Goal: Information Seeking & Learning: Learn about a topic

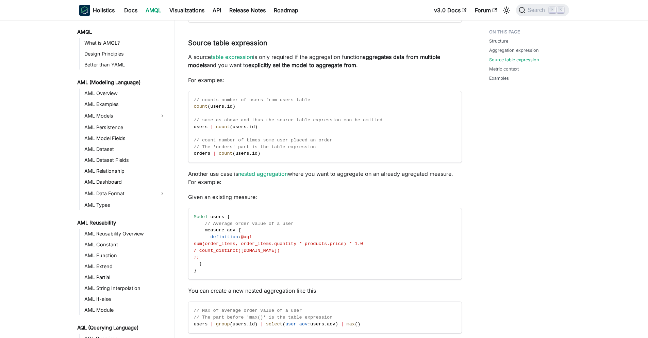
scroll to position [303, 0]
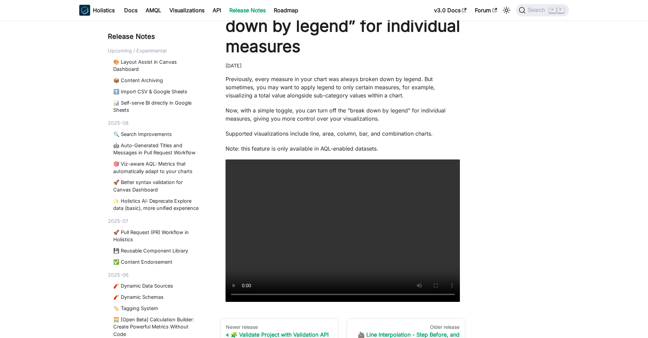
scroll to position [46, 0]
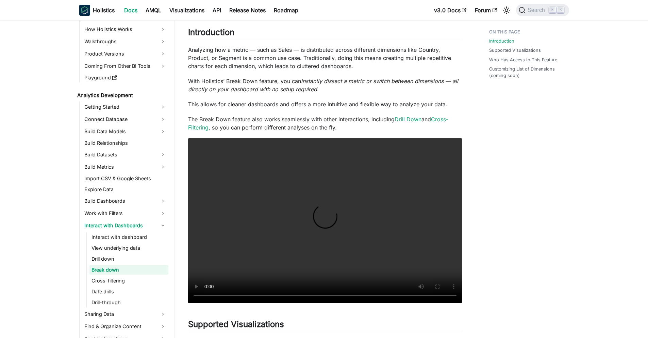
scroll to position [98, 0]
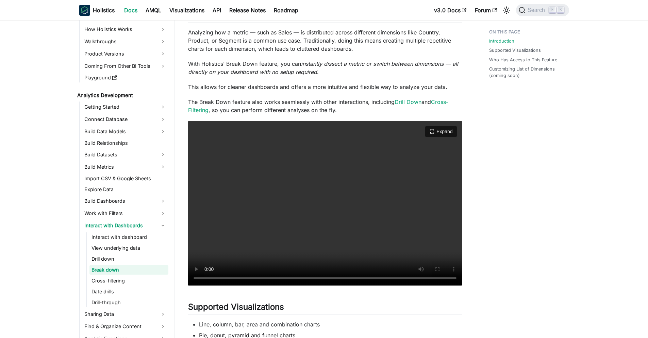
click at [297, 229] on video "Your browser does not support embedding video, but you can download it ." at bounding box center [325, 203] width 274 height 164
click at [256, 212] on video "Your browser does not support embedding video, but you can download it ." at bounding box center [325, 203] width 274 height 164
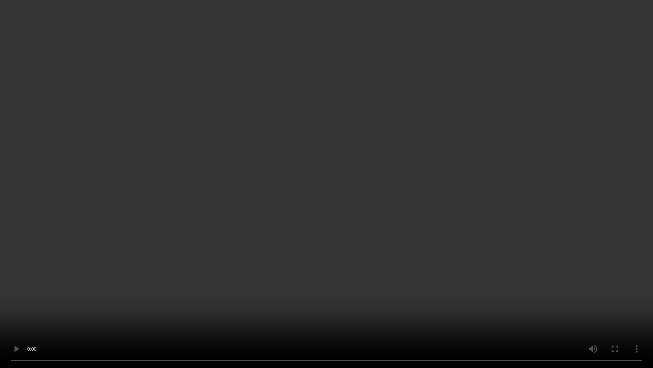
click at [239, 173] on video "Your browser does not support embedding video, but you can download it ." at bounding box center [326, 184] width 653 height 368
click at [239, 172] on video "Your browser does not support embedding video, but you can download it ." at bounding box center [326, 184] width 653 height 368
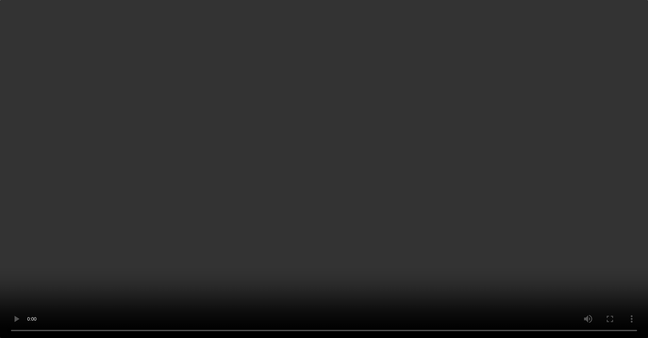
scroll to position [281, 0]
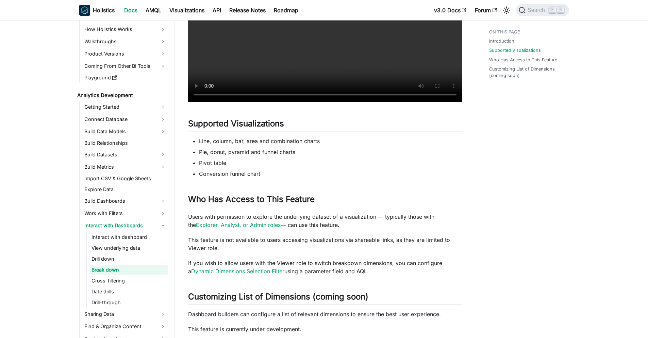
drag, startPoint x: 186, startPoint y: 198, endPoint x: 312, endPoint y: 192, distance: 126.4
click at [312, 192] on article "Analytics Development Interact with Dashboards Break down On this page Break do…" at bounding box center [325, 38] width 285 height 588
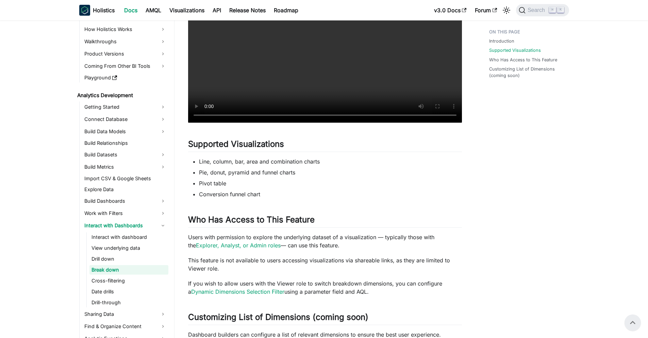
scroll to position [378, 0]
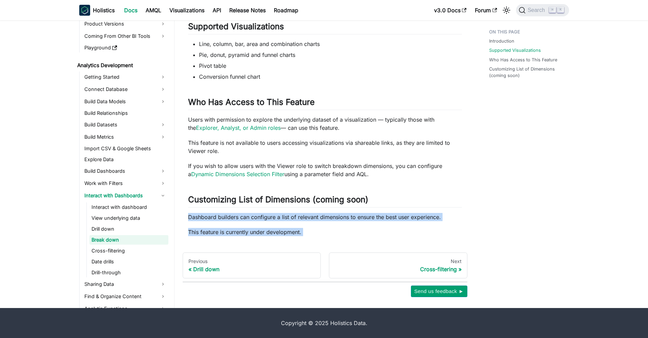
drag, startPoint x: 186, startPoint y: 219, endPoint x: 301, endPoint y: 236, distance: 115.7
drag, startPoint x: 316, startPoint y: 229, endPoint x: 207, endPoint y: 215, distance: 109.8
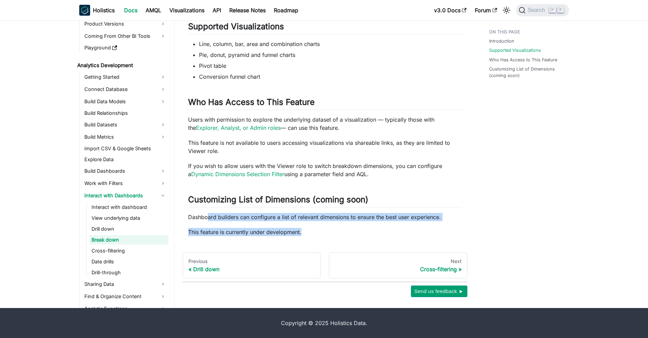
click at [207, 214] on p "Dashboard builders can configure a list of relevant dimensions to ensure the be…" at bounding box center [325, 217] width 274 height 8
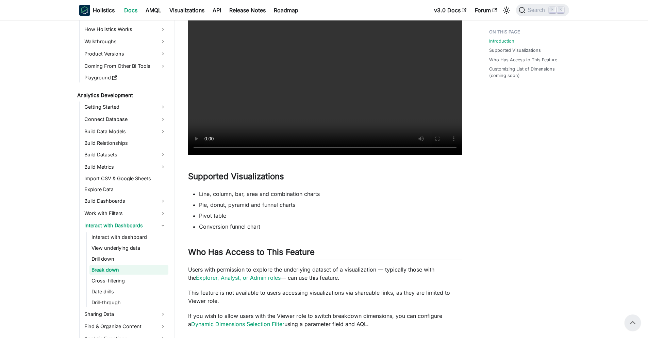
scroll to position [98, 0]
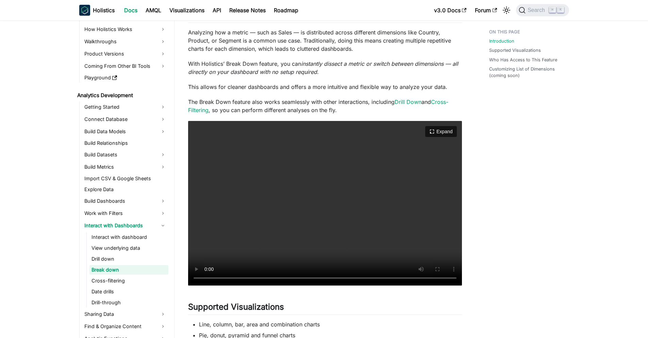
click at [274, 171] on video "Your browser does not support embedding video, but you can download it ." at bounding box center [325, 203] width 274 height 164
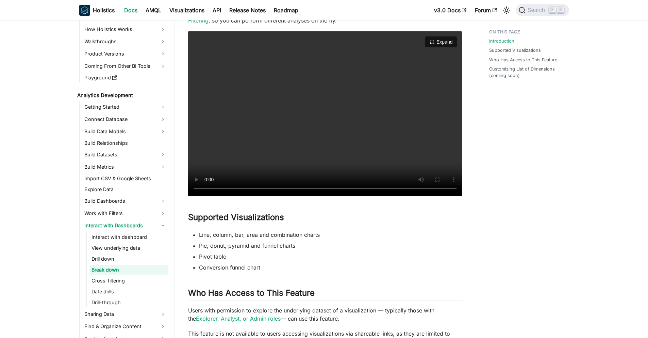
scroll to position [44, 0]
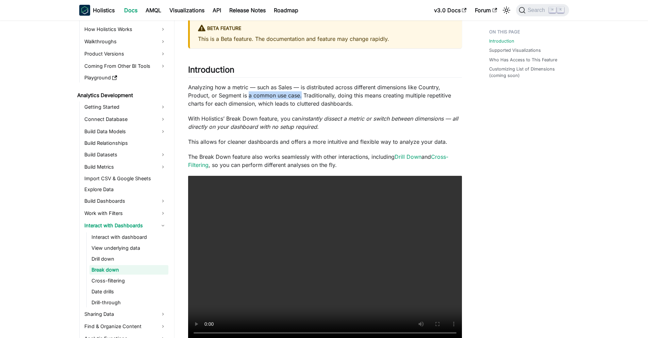
drag, startPoint x: 248, startPoint y: 96, endPoint x: 303, endPoint y: 96, distance: 54.8
click at [302, 96] on p "Analyzing how a metric — such as Sales — is distributed across different dimens…" at bounding box center [325, 95] width 274 height 25
drag, startPoint x: 306, startPoint y: 96, endPoint x: 310, endPoint y: 95, distance: 3.8
click at [306, 96] on p "Analyzing how a metric — such as Sales — is distributed across different dimens…" at bounding box center [325, 95] width 274 height 25
drag, startPoint x: 316, startPoint y: 95, endPoint x: 390, endPoint y: 97, distance: 73.6
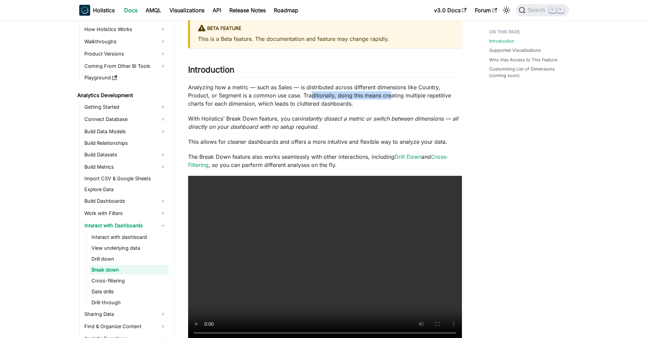
click at [390, 97] on p "Analyzing how a metric — such as Sales — is distributed across different dimens…" at bounding box center [325, 95] width 274 height 25
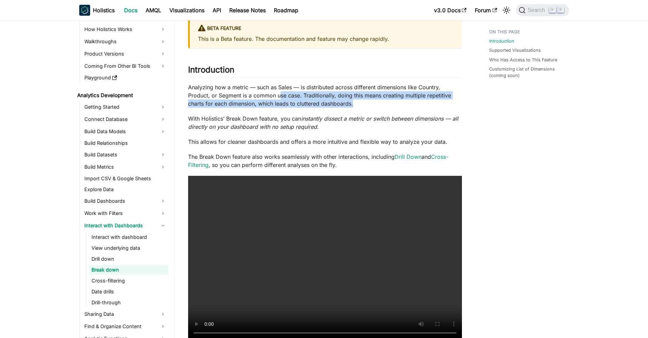
drag, startPoint x: 363, startPoint y: 103, endPoint x: 279, endPoint y: 95, distance: 84.4
click at [279, 95] on p "Analyzing how a metric — such as Sales — is distributed across different dimens…" at bounding box center [325, 95] width 274 height 25
click at [280, 95] on p "Analyzing how a metric — such as Sales — is distributed across different dimens…" at bounding box center [325, 95] width 274 height 25
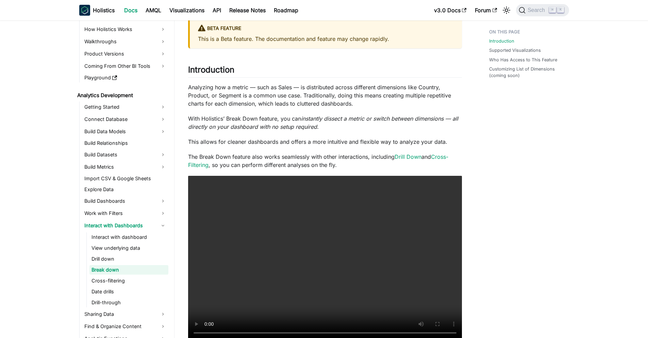
scroll to position [91, 0]
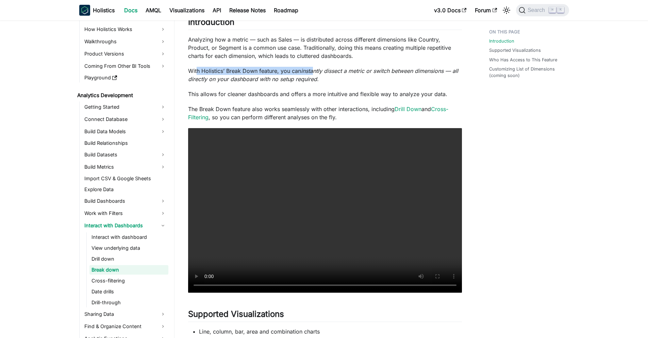
drag, startPoint x: 197, startPoint y: 71, endPoint x: 326, endPoint y: 77, distance: 128.8
click at [326, 77] on p "With Holistics’ Break Down feature, you can instantly dissect a metric or switc…" at bounding box center [325, 75] width 274 height 16
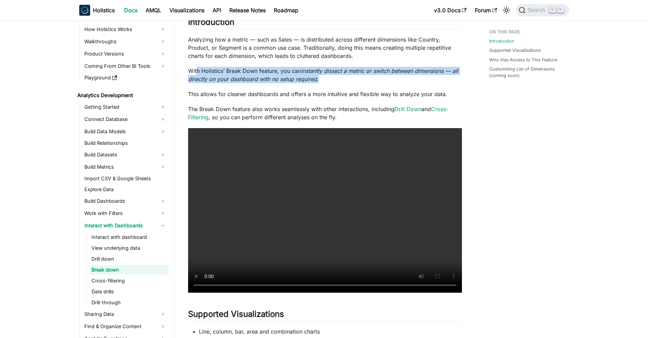
click at [326, 77] on p "With Holistics’ Break Down feature, you can instantly dissect a metric or switc…" at bounding box center [325, 75] width 274 height 16
drag, startPoint x: 288, startPoint y: 64, endPoint x: 322, endPoint y: 85, distance: 39.8
click at [322, 85] on div "Break down BETA FEATURE This is a Beta feature. The documentation and feature m…" at bounding box center [325, 236] width 274 height 574
drag, startPoint x: 325, startPoint y: 79, endPoint x: 309, endPoint y: 71, distance: 18.6
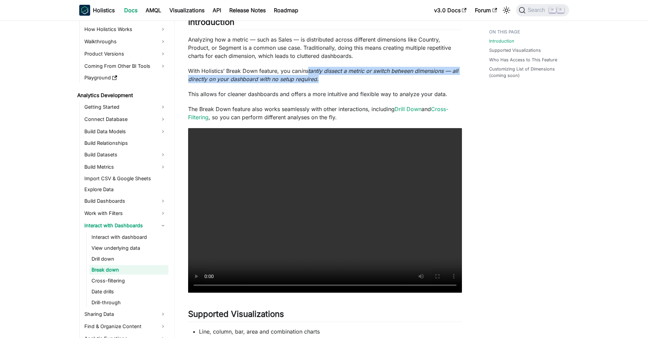
click at [309, 71] on p "With Holistics’ Break Down feature, you can instantly dissect a metric or switc…" at bounding box center [325, 75] width 274 height 16
click at [309, 71] on em "instantly dissect a metric or switch between dimensions — all directly on your …" at bounding box center [323, 74] width 270 height 15
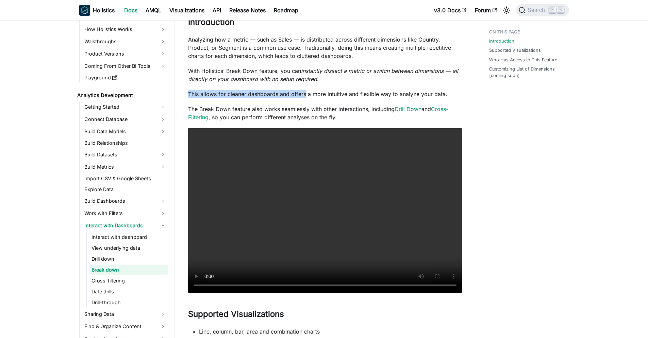
drag, startPoint x: 196, startPoint y: 88, endPoint x: 306, endPoint y: 91, distance: 109.3
click at [306, 91] on div "Break down BETA FEATURE This is a Beta feature. The documentation and feature m…" at bounding box center [325, 236] width 274 height 574
drag, startPoint x: 315, startPoint y: 91, endPoint x: 368, endPoint y: 93, distance: 52.5
click at [368, 93] on p "This allows for cleaner dashboards and offers a more intuitive and flexible way…" at bounding box center [325, 94] width 274 height 8
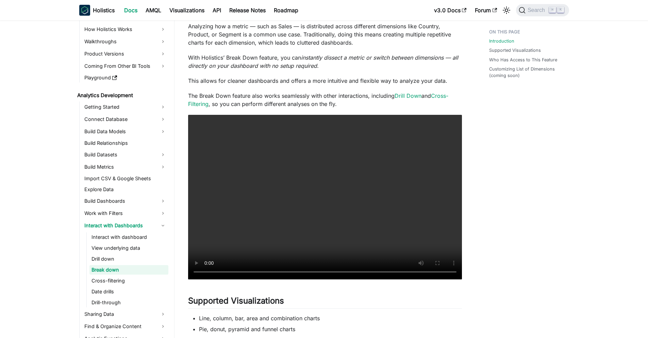
scroll to position [114, 0]
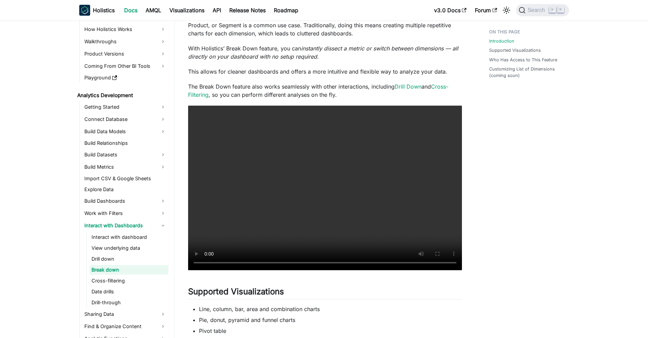
click at [179, 265] on div "Analytics Development Interact with Dashboards Break down On this page Break do…" at bounding box center [325, 236] width 301 height 649
click at [252, 226] on video "Your browser does not support embedding video, but you can download it ." at bounding box center [325, 188] width 274 height 164
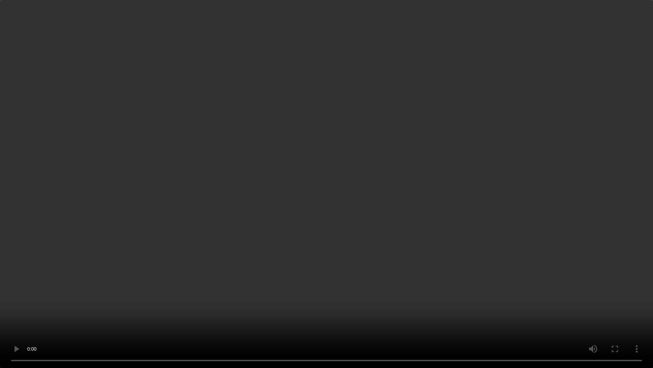
click at [261, 224] on video "Your browser does not support embedding video, but you can download it ." at bounding box center [326, 184] width 653 height 368
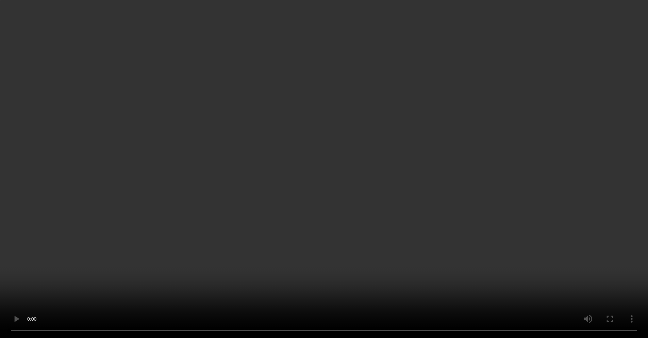
click at [278, 161] on video "Your browser does not support embedding video, but you can download it ." at bounding box center [324, 169] width 648 height 338
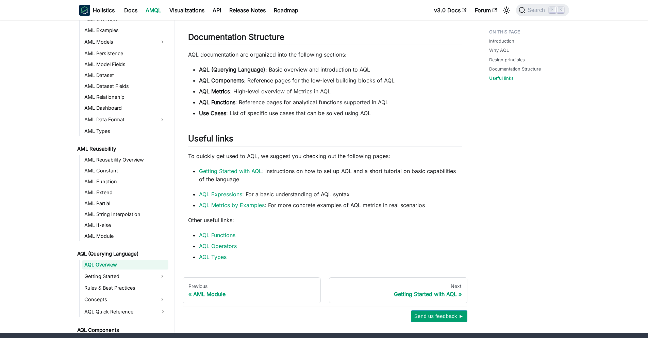
scroll to position [509, 0]
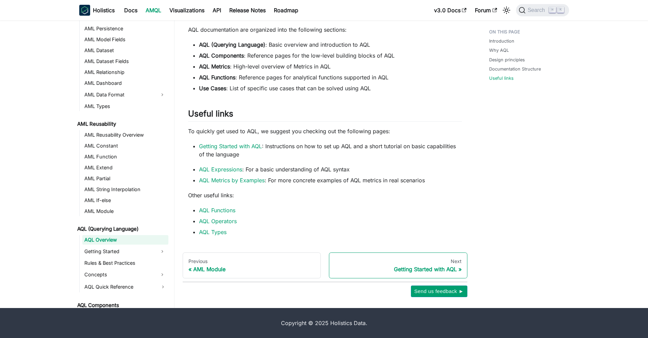
click at [401, 265] on div "Getting Started with AQL" at bounding box center [398, 268] width 127 height 7
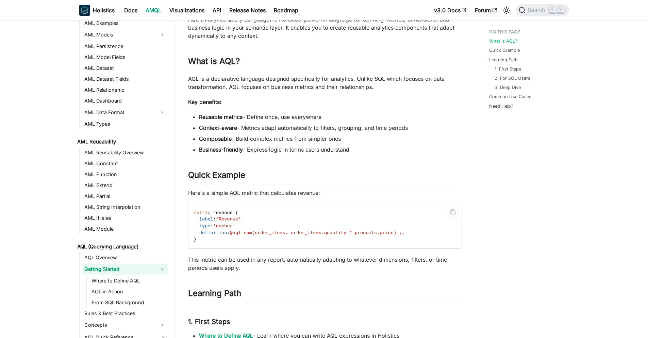
scroll to position [110, 0]
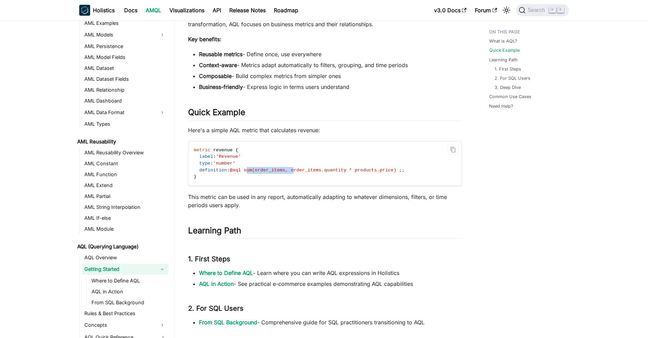
drag, startPoint x: 249, startPoint y: 169, endPoint x: 297, endPoint y: 169, distance: 47.7
click at [297, 169] on span "@aql sum(order_items, order_items.quantity * products.price) ;;" at bounding box center [317, 169] width 175 height 5
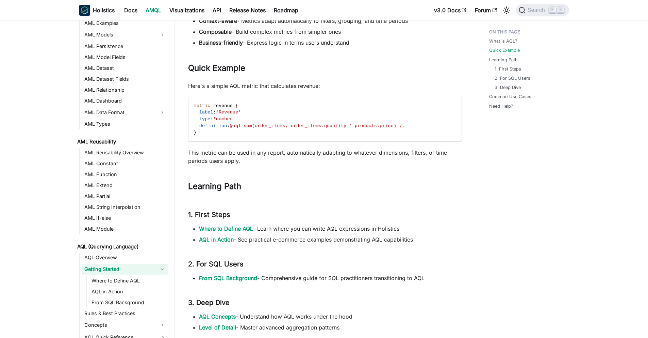
scroll to position [159, 0]
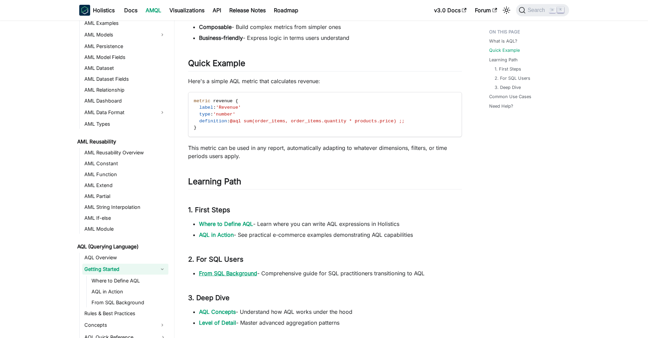
click at [245, 274] on link "From SQL Background" at bounding box center [228, 273] width 58 height 7
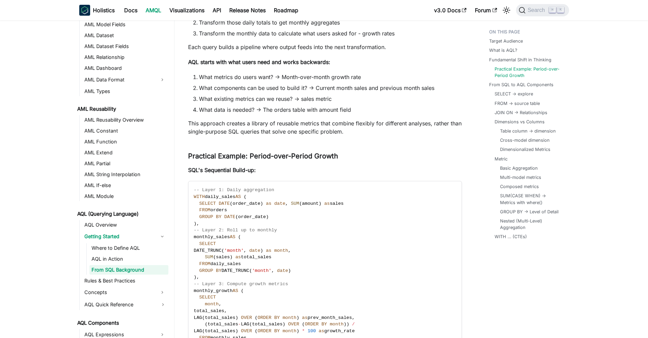
scroll to position [474, 0]
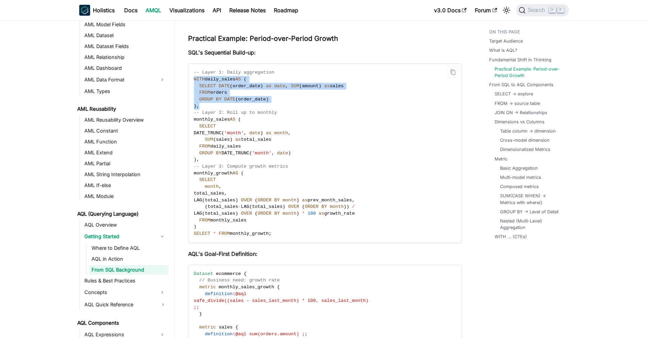
drag, startPoint x: 193, startPoint y: 78, endPoint x: 256, endPoint y: 108, distance: 69.9
click at [256, 108] on code "-- Layer 1: Daily aggregation WITH daily_sales AS ( SELECT DATE ( order_date ) …" at bounding box center [325, 153] width 272 height 179
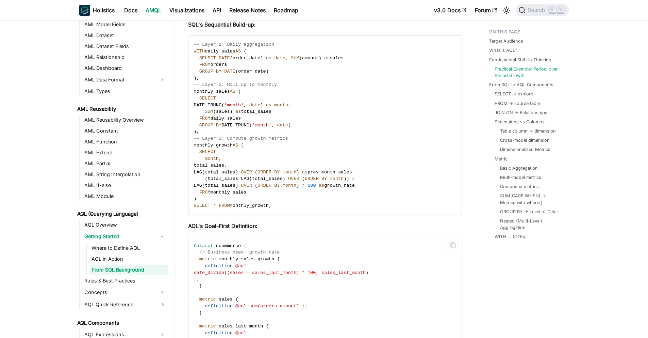
scroll to position [549, 0]
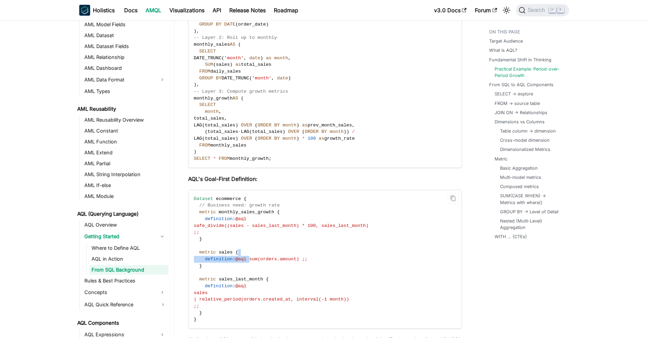
drag, startPoint x: 261, startPoint y: 257, endPoint x: 288, endPoint y: 256, distance: 26.6
click at [288, 256] on span "@aql sum(orders.amount) ;;" at bounding box center [272, 258] width 72 height 5
click at [244, 299] on span "| relative_period(orders.created_at, interval(-1 month))" at bounding box center [272, 298] width 156 height 5
drag, startPoint x: 210, startPoint y: 296, endPoint x: 264, endPoint y: 296, distance: 54.5
click at [264, 296] on span "| relative_period(orders.created_at, interval(-1 month))" at bounding box center [272, 298] width 156 height 5
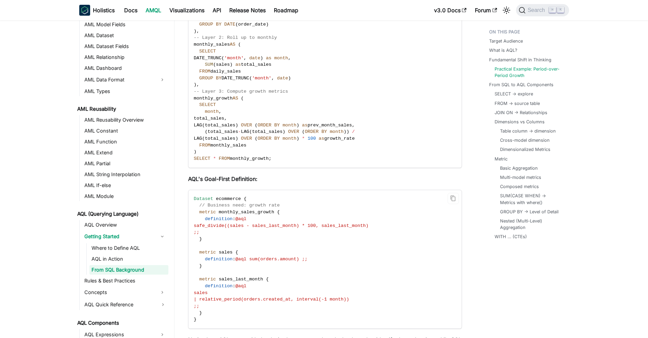
drag, startPoint x: 276, startPoint y: 297, endPoint x: 289, endPoint y: 297, distance: 12.3
click at [278, 297] on span "| relative_period(orders.created_at, interval(-1 month))" at bounding box center [272, 298] width 156 height 5
drag, startPoint x: 312, startPoint y: 295, endPoint x: 352, endPoint y: 296, distance: 39.2
click at [352, 296] on code "Dataset ecommerce { // Business need: growth rate metric monthly_sales_growth {…" at bounding box center [325, 259] width 272 height 138
click at [350, 296] on span "| relative_period(orders.created_at, interval(-1 month))" at bounding box center [272, 298] width 156 height 5
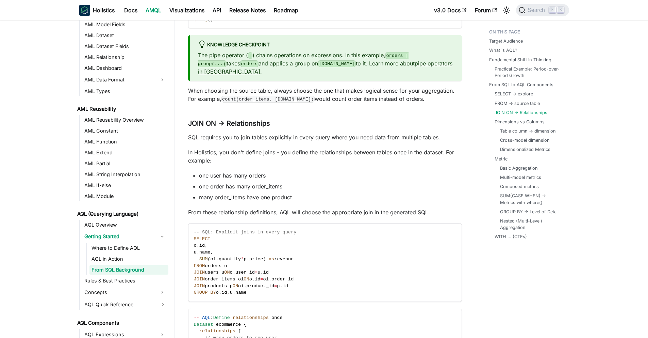
scroll to position [1683, 0]
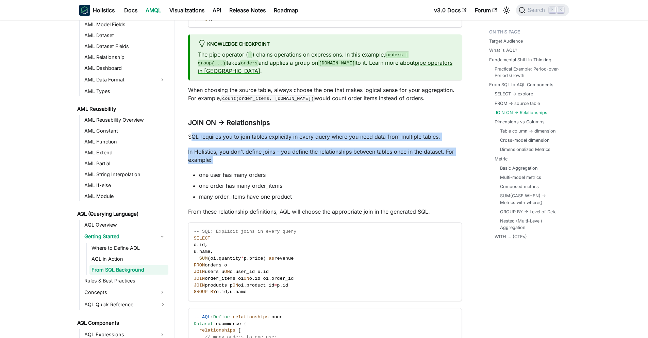
drag, startPoint x: 191, startPoint y: 129, endPoint x: 239, endPoint y: 160, distance: 57.0
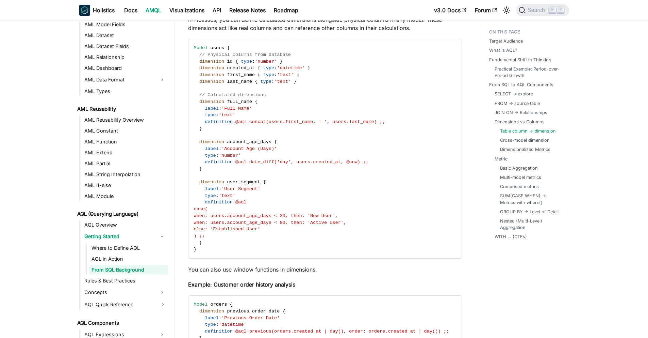
scroll to position [2160, 0]
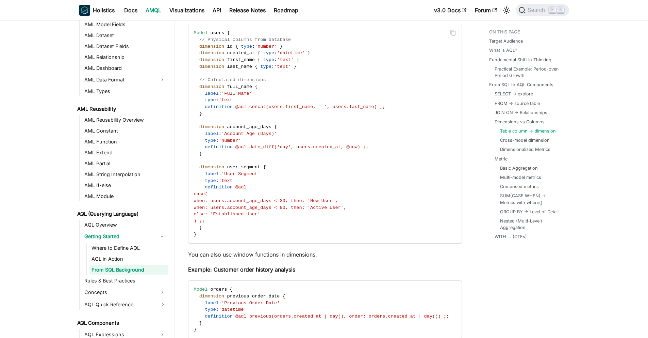
drag, startPoint x: 211, startPoint y: 185, endPoint x: 285, endPoint y: 204, distance: 76.3
click at [285, 204] on code "Model users { // Physical columns from database dimension id { type : 'number' …" at bounding box center [325, 133] width 272 height 219
drag, startPoint x: 284, startPoint y: 208, endPoint x: 210, endPoint y: 187, distance: 77.1
click at [210, 187] on code "Model users { // Physical columns from database dimension id { type : 'number' …" at bounding box center [325, 133] width 272 height 219
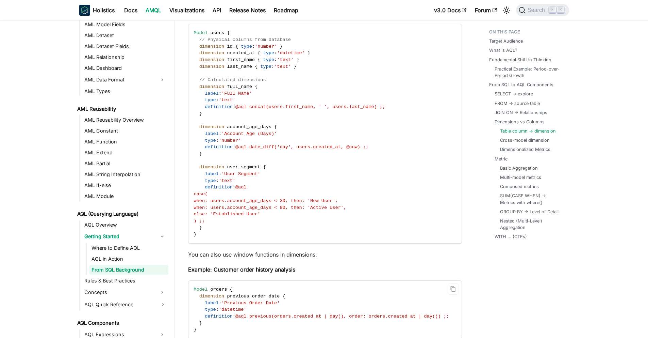
scroll to position [2183, 0]
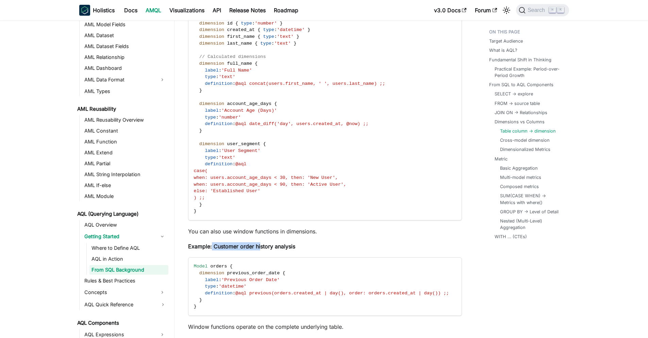
drag, startPoint x: 212, startPoint y: 238, endPoint x: 259, endPoint y: 240, distance: 47.7
click at [259, 243] on strong "Example: Customer order history analysis" at bounding box center [241, 246] width 107 height 7
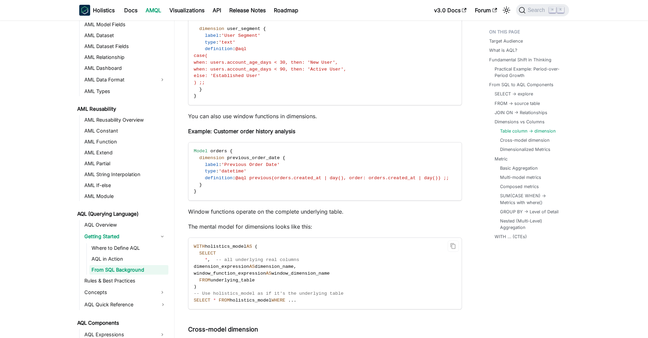
scroll to position [2333, 0]
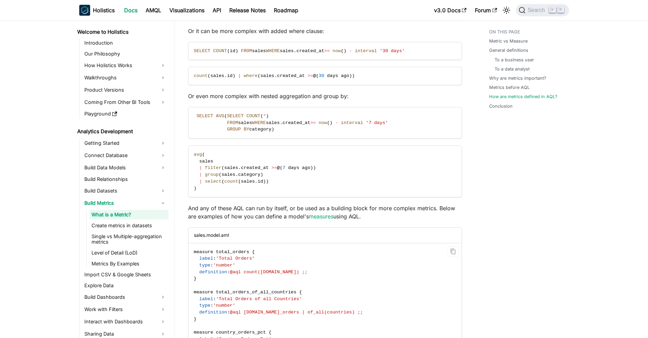
scroll to position [1566, 0]
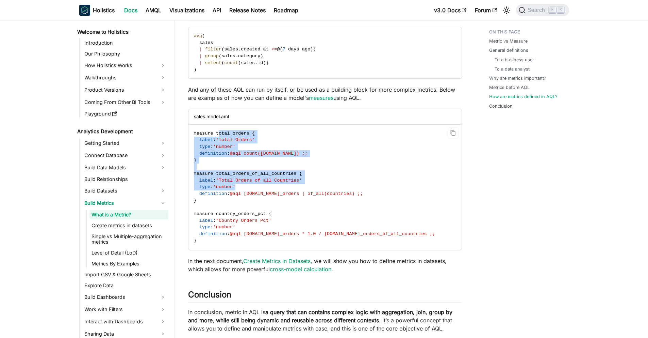
drag, startPoint x: 218, startPoint y: 131, endPoint x: 284, endPoint y: 188, distance: 86.8
click at [284, 188] on code "measure total_orders { label : 'Total Orders' type : 'number' definition : @aql…" at bounding box center [325, 187] width 272 height 125
drag, startPoint x: 345, startPoint y: 186, endPoint x: 187, endPoint y: 131, distance: 167.6
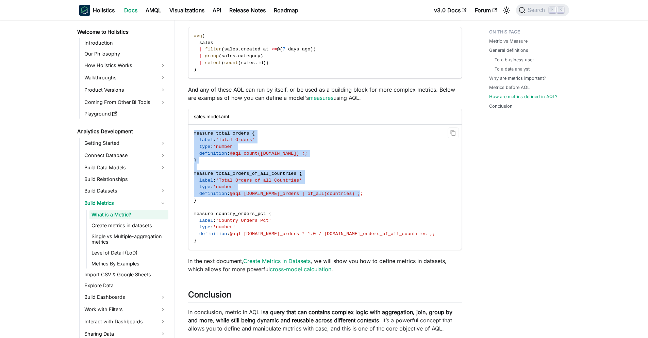
click at [273, 195] on span "@aql [DOMAIN_NAME]_orders | of_all(countries) ;;" at bounding box center [296, 193] width 133 height 5
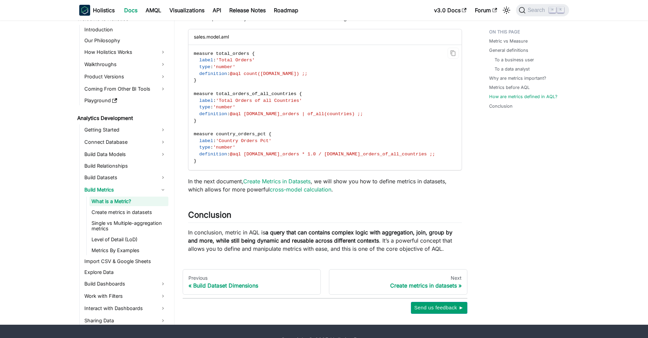
scroll to position [1662, 0]
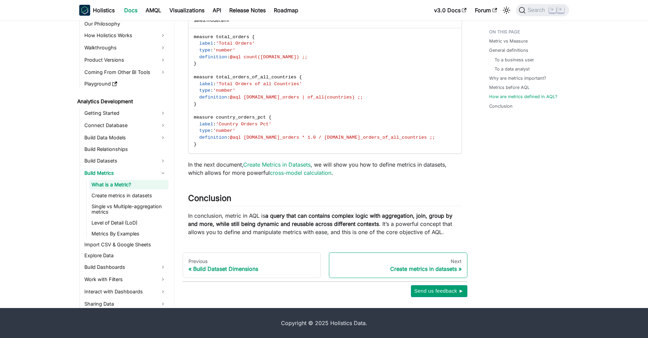
click at [416, 272] on div "Create metrics in datasets" at bounding box center [398, 268] width 127 height 7
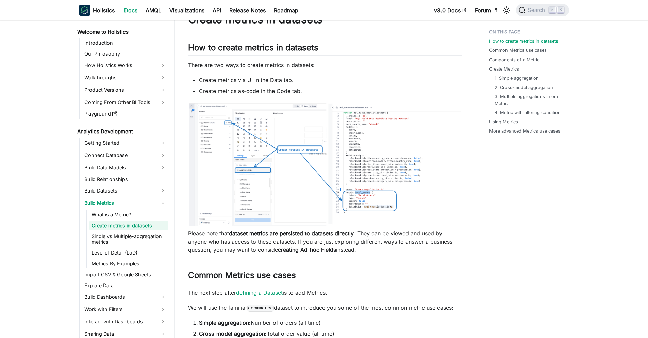
scroll to position [32, 0]
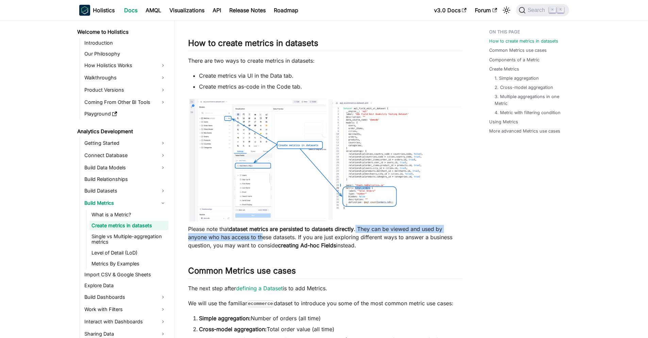
drag, startPoint x: 360, startPoint y: 229, endPoint x: 264, endPoint y: 237, distance: 95.9
click at [264, 237] on p "Please note that dataset metrics are persisted to datasets directly . They can …" at bounding box center [325, 237] width 274 height 25
drag, startPoint x: 281, startPoint y: 237, endPoint x: 324, endPoint y: 236, distance: 43.2
click at [324, 236] on p "Please note that dataset metrics are persisted to datasets directly . They can …" at bounding box center [325, 237] width 274 height 25
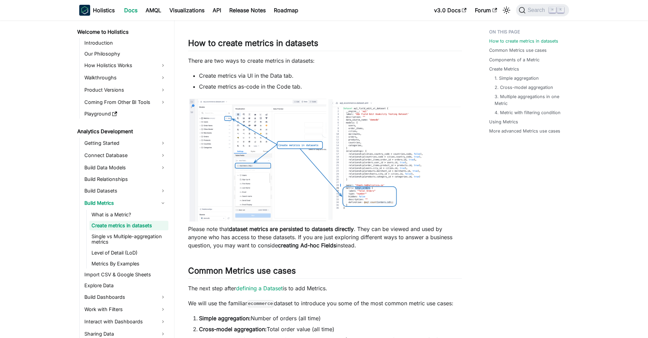
click at [323, 237] on p "Please note that dataset metrics are persisted to datasets directly . They can …" at bounding box center [325, 237] width 274 height 25
drag, startPoint x: 297, startPoint y: 237, endPoint x: 365, endPoint y: 244, distance: 68.4
click at [365, 244] on p "Please note that dataset metrics are persisted to datasets directly . They can …" at bounding box center [325, 237] width 274 height 25
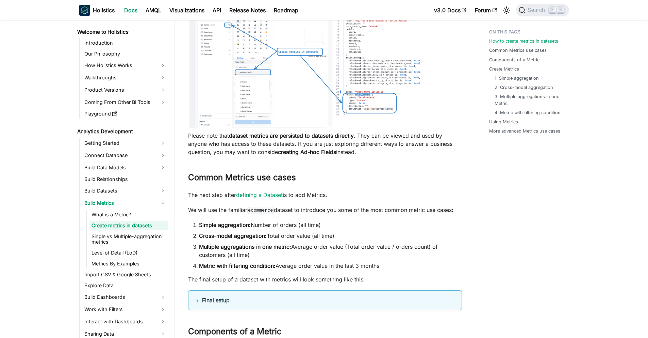
scroll to position [145, 0]
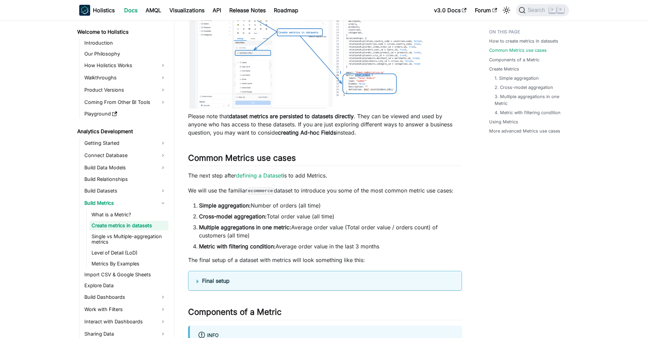
drag, startPoint x: 194, startPoint y: 186, endPoint x: 289, endPoint y: 180, distance: 95.5
drag, startPoint x: 286, startPoint y: 192, endPoint x: 343, endPoint y: 198, distance: 57.8
click at [346, 188] on p "We will use the familiar ecommerce dataset to introduce you some of the most co…" at bounding box center [325, 190] width 274 height 8
click at [295, 240] on ol "Simple aggregation: Number of orders (all time) Cross-model aggregation: Total …" at bounding box center [325, 225] width 274 height 49
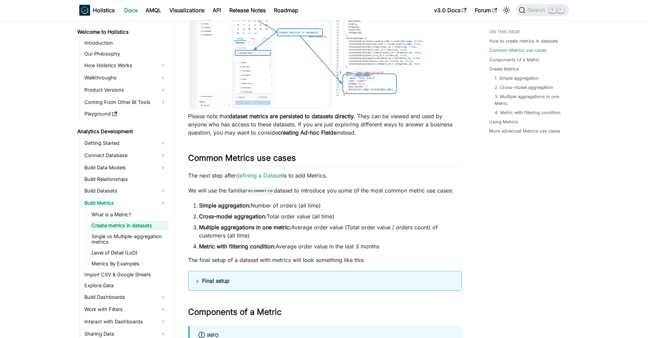
scroll to position [167, 0]
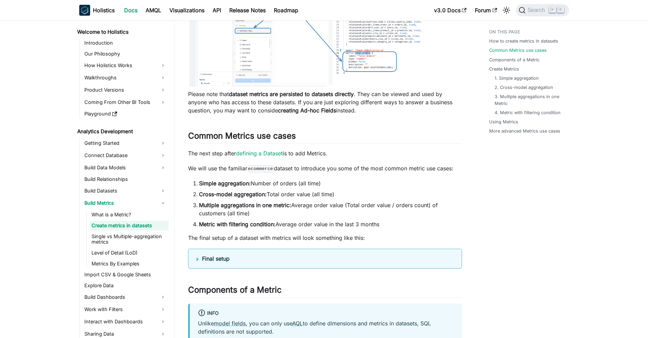
click at [195, 258] on details "Final setup Dataset Definition Dataset ecommerce { label : 'Ecommerce' owner : …" at bounding box center [325, 258] width 274 height 20
click at [198, 259] on summary "Final setup" at bounding box center [325, 258] width 257 height 8
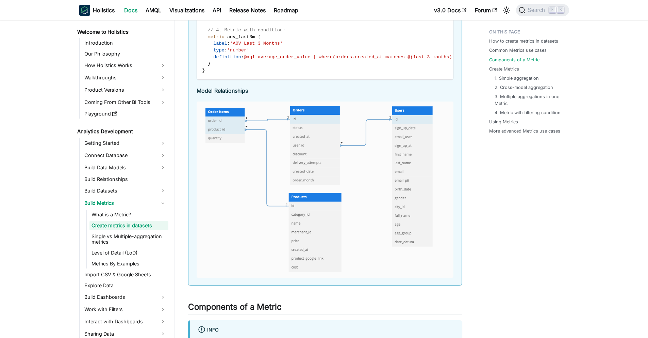
scroll to position [954, 0]
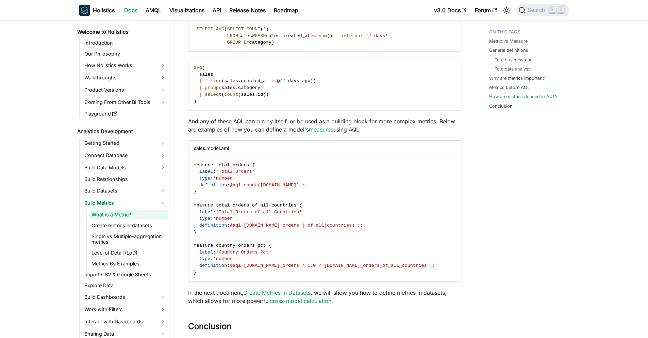
scroll to position [1617, 0]
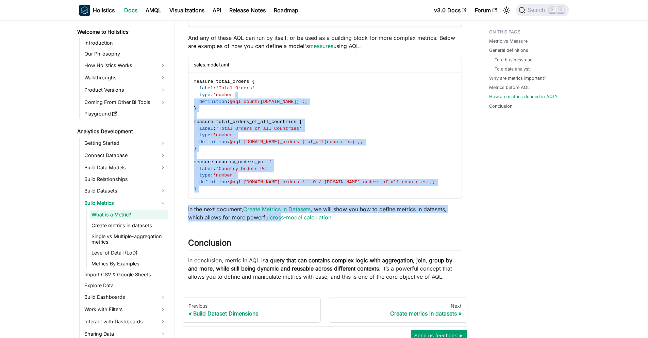
drag, startPoint x: 245, startPoint y: 95, endPoint x: 280, endPoint y: 220, distance: 130.4
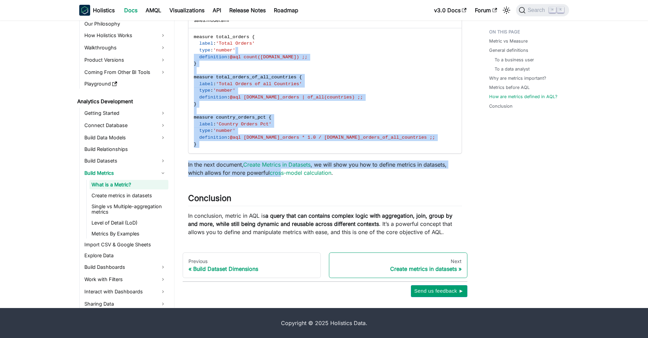
click at [385, 264] on link "Next Create metrics in datasets" at bounding box center [398, 265] width 139 height 26
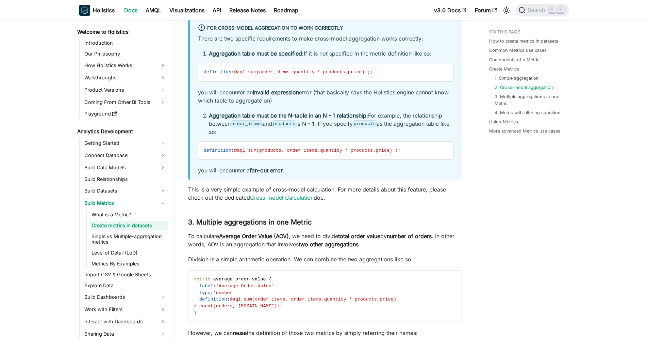
scroll to position [1156, 0]
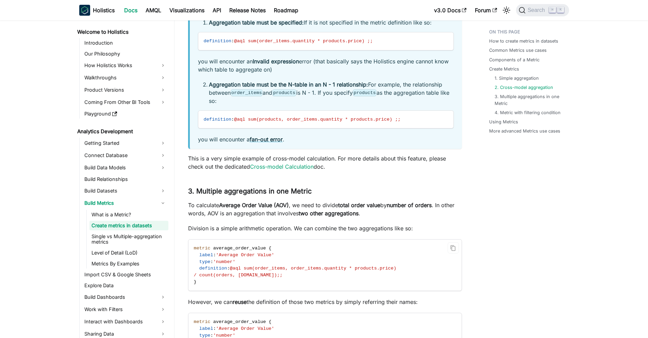
drag, startPoint x: 331, startPoint y: 273, endPoint x: 254, endPoint y: 272, distance: 77.6
click at [254, 272] on code "metric average_order_value { label : 'Average Order Value' type : 'number' defi…" at bounding box center [325, 264] width 272 height 51
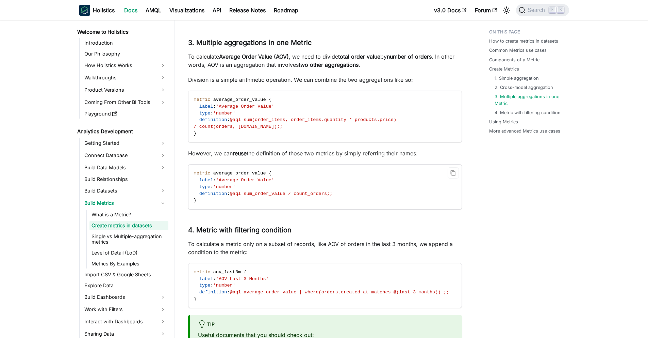
scroll to position [1309, 0]
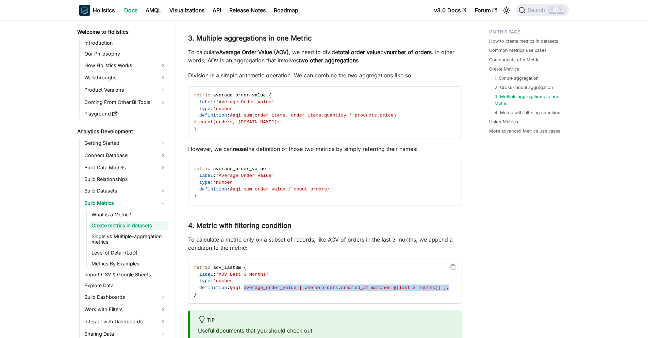
drag, startPoint x: 248, startPoint y: 287, endPoint x: 461, endPoint y: 289, distance: 212.7
click at [461, 289] on div "metric aov_last3m { label : 'AOV Last 3 Months' type : 'number' definition : @a…" at bounding box center [325, 281] width 273 height 45
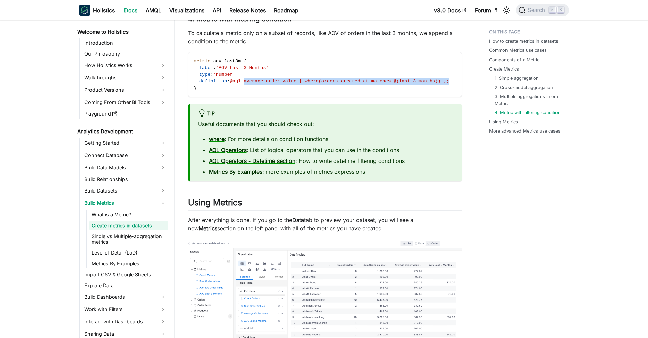
scroll to position [1550, 0]
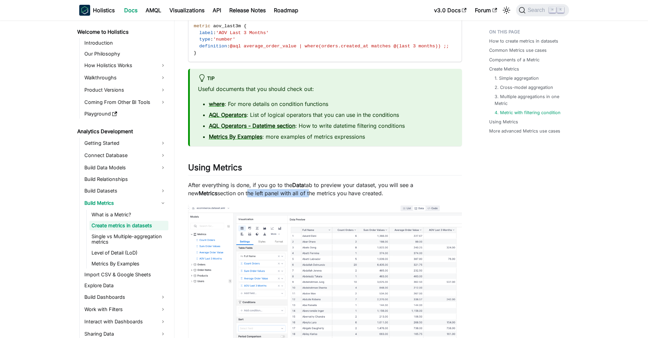
drag, startPoint x: 217, startPoint y: 193, endPoint x: 278, endPoint y: 192, distance: 60.9
click at [278, 192] on p "After everything is done, if you go to the Data tab to preview your dataset, yo…" at bounding box center [325, 189] width 274 height 16
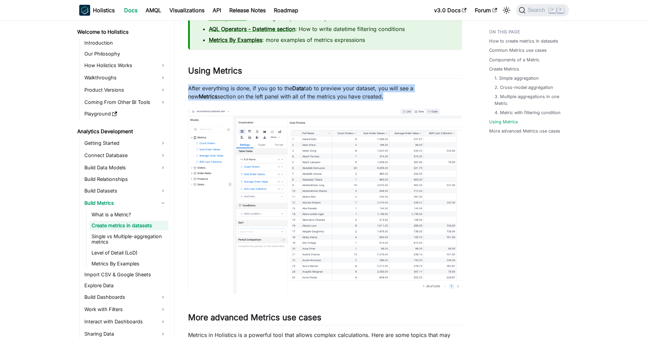
drag, startPoint x: 202, startPoint y: 87, endPoint x: 358, endPoint y: 101, distance: 156.8
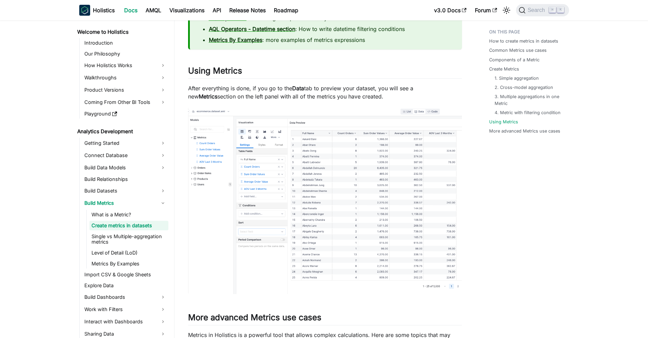
drag, startPoint x: 358, startPoint y: 100, endPoint x: 180, endPoint y: 87, distance: 178.5
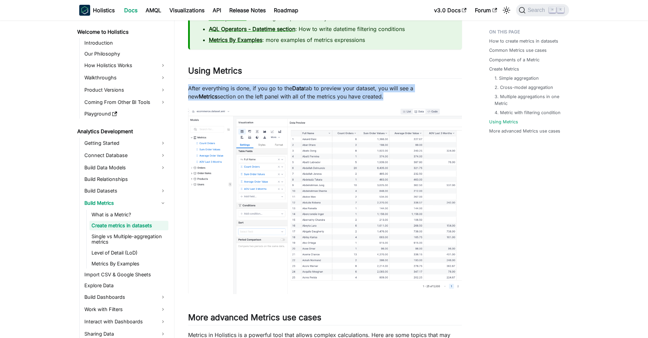
drag, startPoint x: 197, startPoint y: 85, endPoint x: 369, endPoint y: 101, distance: 172.6
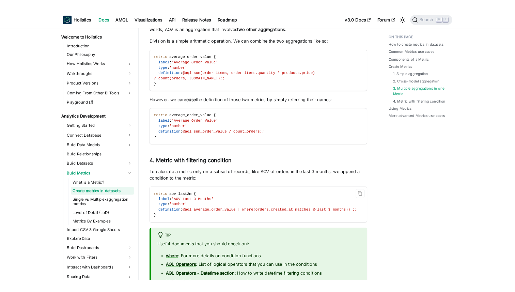
scroll to position [1360, 0]
